Goal: Find specific page/section: Find specific page/section

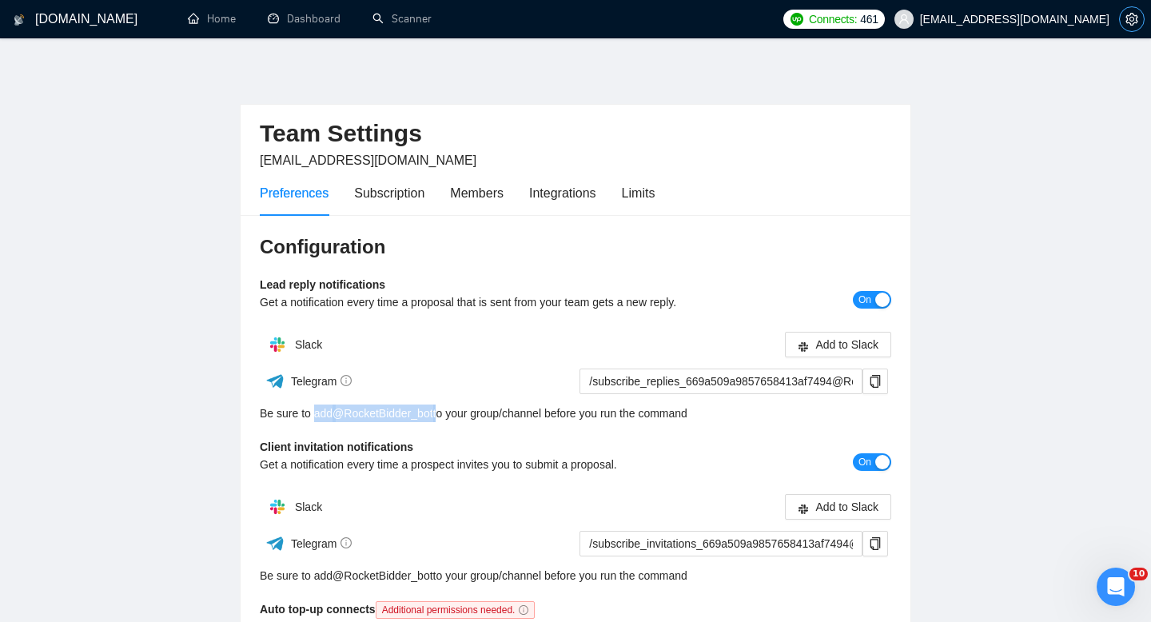
click at [1129, 26] on button "button" at bounding box center [1132, 19] width 26 height 26
click at [407, 202] on div "Subscription" at bounding box center [389, 193] width 70 height 20
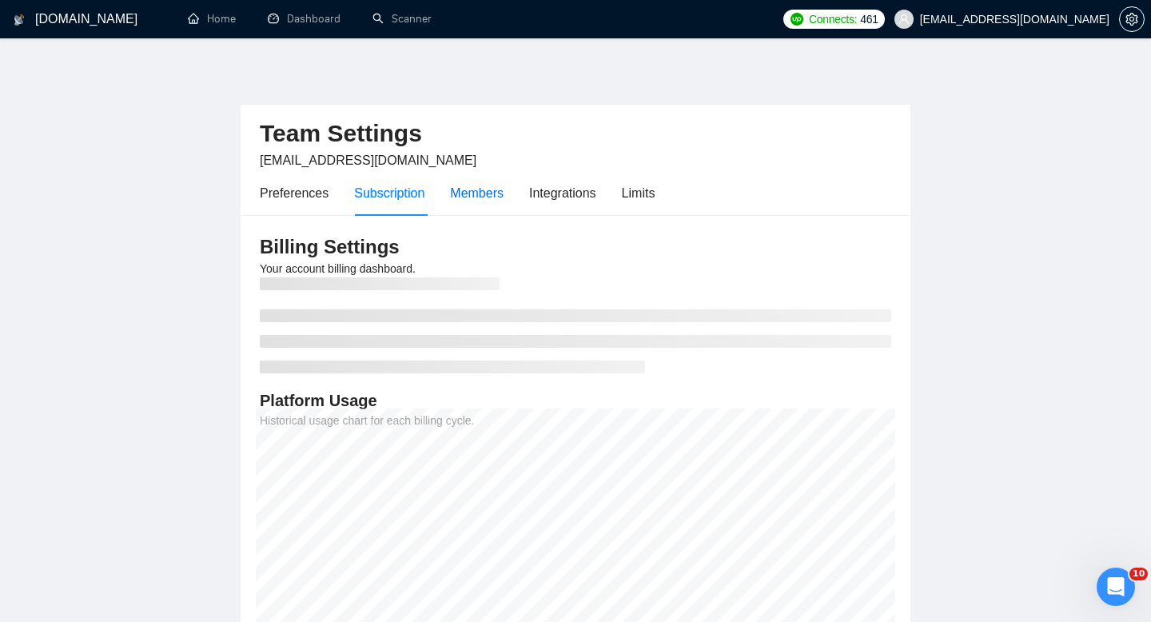
click at [482, 202] on div "Members" at bounding box center [477, 193] width 54 height 20
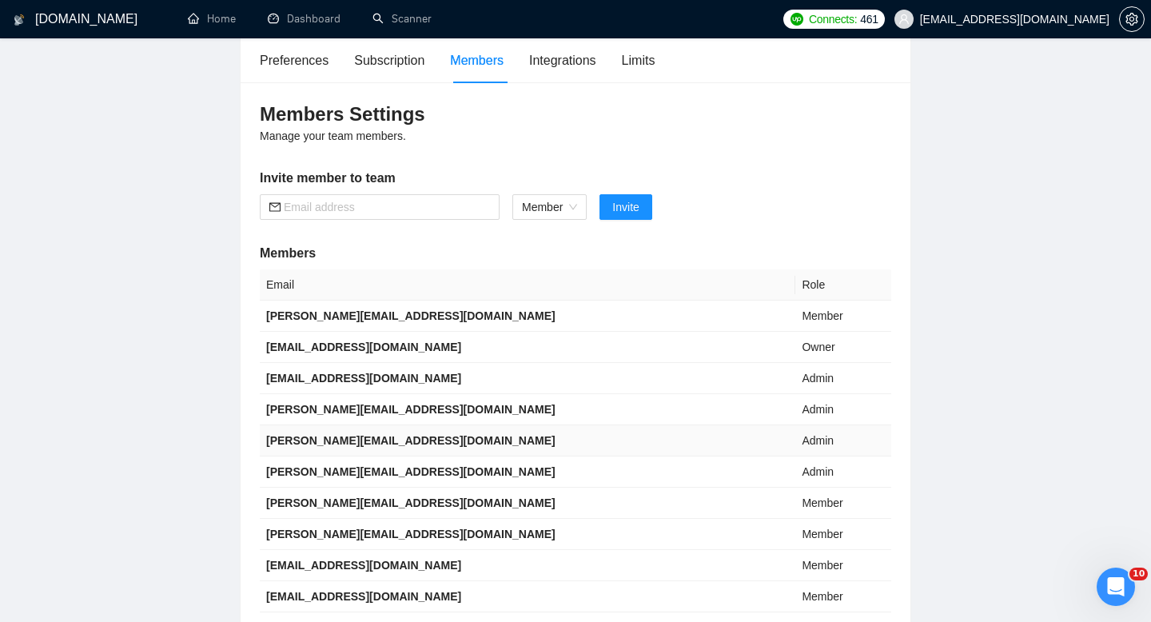
scroll to position [129, 0]
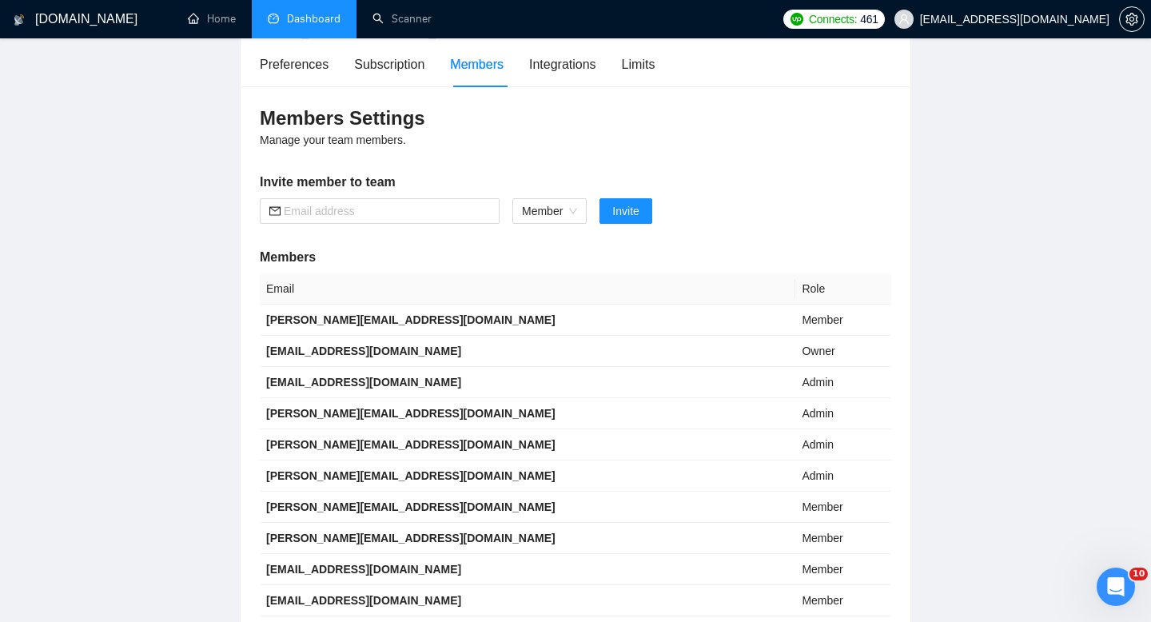
click at [308, 26] on link "Dashboard" at bounding box center [304, 19] width 73 height 14
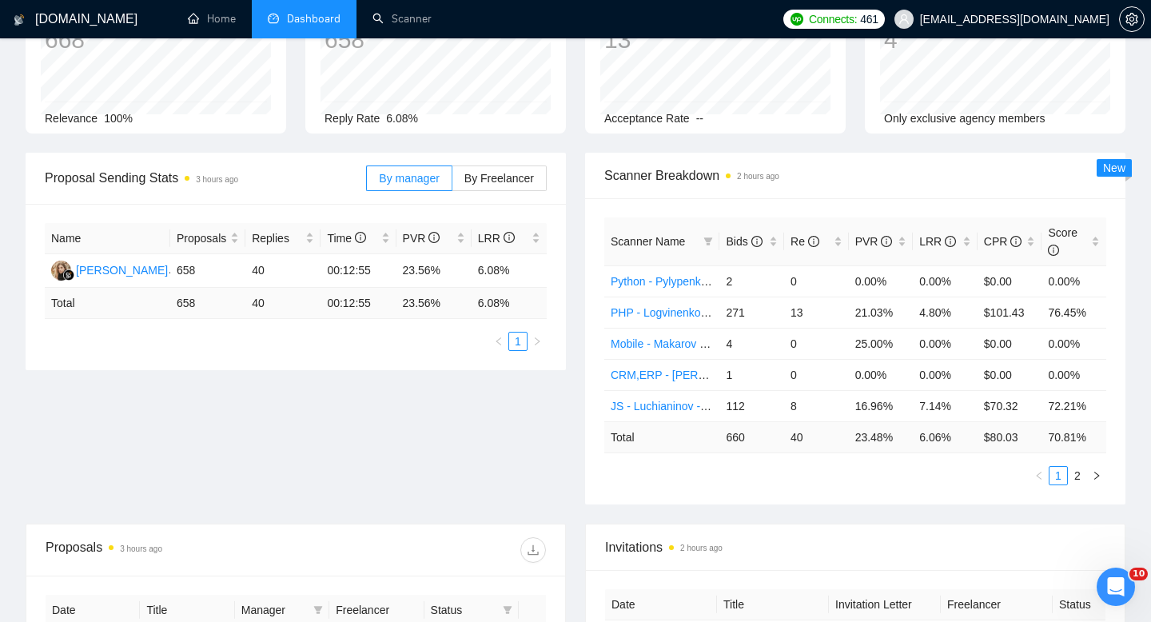
type input "[DATE]"
